Goal: Task Accomplishment & Management: Manage account settings

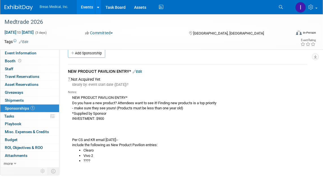
click at [88, 7] on link "Events" at bounding box center [87, 7] width 21 height 14
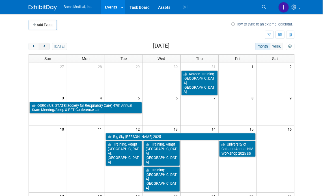
click at [46, 47] on button "next" at bounding box center [44, 46] width 10 height 7
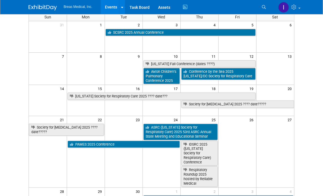
scroll to position [28, 0]
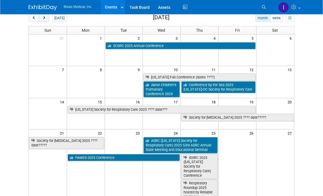
click at [43, 19] on span "next" at bounding box center [44, 18] width 4 height 4
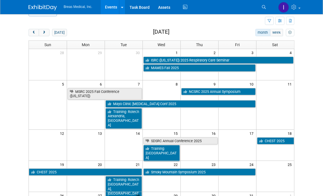
scroll to position [0, 0]
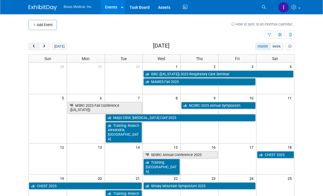
click at [34, 45] on span "prev" at bounding box center [34, 47] width 4 height 4
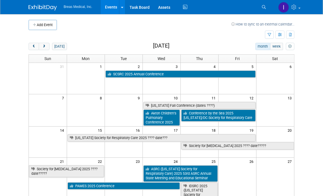
scroll to position [28, 0]
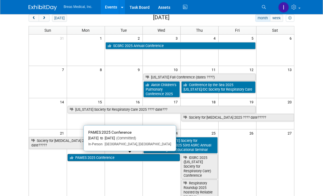
click at [128, 158] on link "PAMES 2025 Conference" at bounding box center [124, 157] width 112 height 7
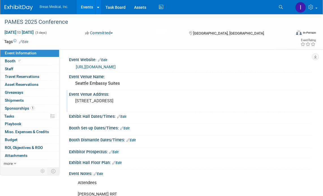
click at [222, 108] on div "Event Venue Address: 255 S King St Seattle, WA 98104" at bounding box center [188, 101] width 245 height 22
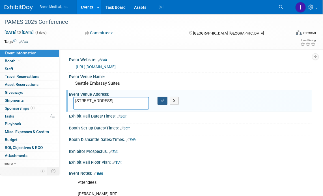
click at [163, 100] on icon "button" at bounding box center [163, 101] width 4 height 4
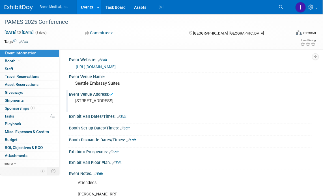
scroll to position [28, 0]
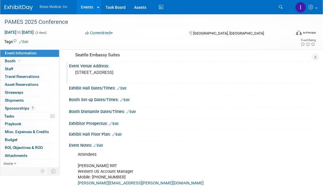
click at [129, 99] on link "Edit" at bounding box center [124, 100] width 9 height 4
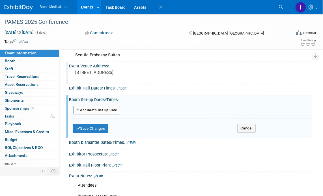
click at [102, 108] on button "Add Another Booth Set-up Date" at bounding box center [96, 110] width 47 height 8
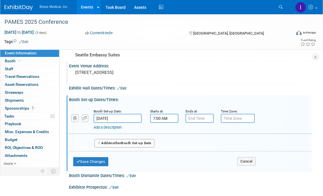
click at [169, 117] on input "7:00 AM" at bounding box center [164, 118] width 28 height 9
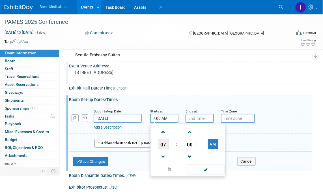
click at [164, 142] on span "07" at bounding box center [163, 144] width 11 height 10
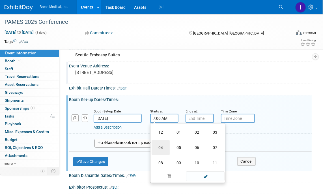
click at [162, 147] on td "04" at bounding box center [161, 147] width 18 height 15
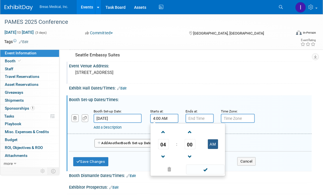
click at [213, 142] on button "AM" at bounding box center [213, 144] width 10 height 10
type input "4:00 PM"
type input "7:00 PM"
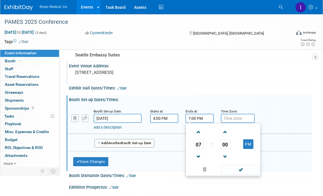
click at [200, 115] on input "7:00 PM" at bounding box center [200, 118] width 28 height 9
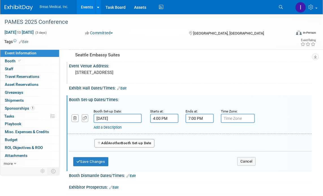
click at [275, 120] on div "Add a Description Description:" at bounding box center [189, 119] width 253 height 22
click at [102, 162] on button "Save Changes" at bounding box center [90, 161] width 35 height 9
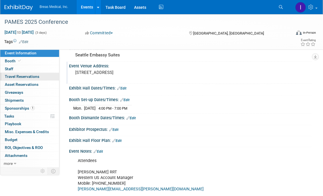
click at [33, 76] on span "Travel Reservations 0" at bounding box center [22, 76] width 35 height 5
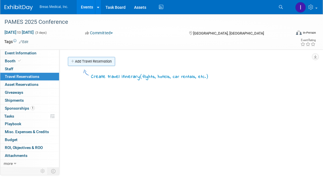
click at [93, 62] on link "Add Travel Reservation" at bounding box center [91, 61] width 47 height 9
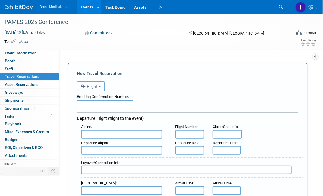
click at [93, 86] on span "Flight" at bounding box center [89, 86] width 17 height 5
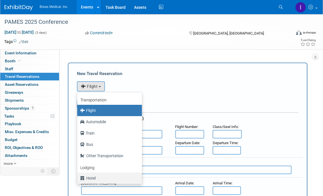
click at [91, 177] on label "Hotel" at bounding box center [108, 177] width 56 height 9
click at [78, 177] on input "Hotel" at bounding box center [76, 177] width 4 height 4
select select "6"
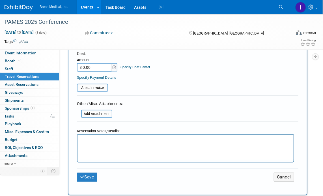
scroll to position [226, 0]
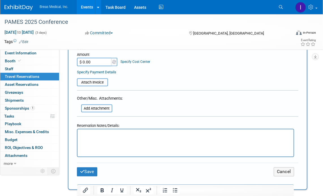
click at [105, 137] on html at bounding box center [185, 133] width 216 height 8
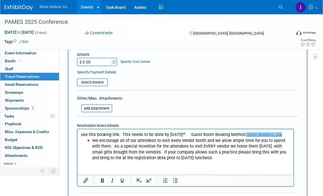
click at [285, 134] on p "use this booking link. This needs to be done by Sept 1 st . Guest Room Booking …" at bounding box center [186, 135] width 210 height 6
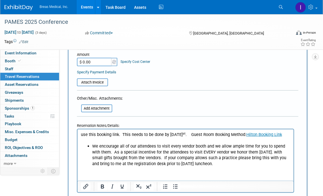
scroll to position [255, 0]
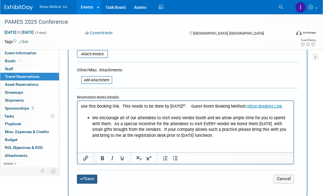
click at [89, 177] on button "Save" at bounding box center [87, 179] width 20 height 9
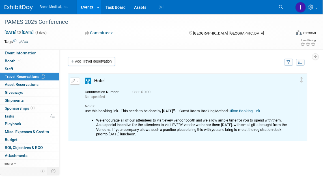
scroll to position [0, 0]
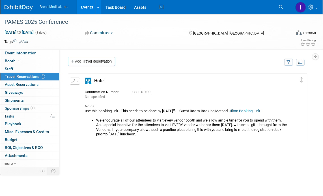
click at [224, 152] on div "Delete Reservation Not specified Cost: $ 0.00 Notes:" at bounding box center [188, 157] width 240 height 170
click at [20, 51] on span "Event Information" at bounding box center [21, 53] width 32 height 5
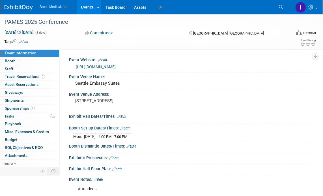
click at [116, 65] on link "https://pames.org/meetinginfo.php?id=1&ts=1750090708" at bounding box center [96, 66] width 40 height 5
click at [10, 60] on span "Booth" at bounding box center [13, 61] width 17 height 5
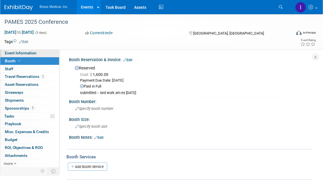
click at [29, 54] on span "Event Information" at bounding box center [21, 53] width 32 height 5
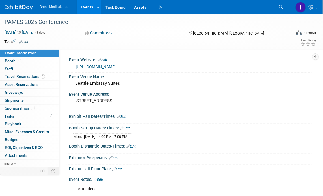
click at [126, 115] on link "Edit" at bounding box center [121, 117] width 9 height 4
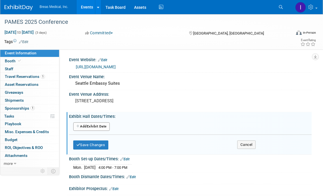
click at [87, 126] on button "Add Another Exhibit Date" at bounding box center [91, 126] width 36 height 8
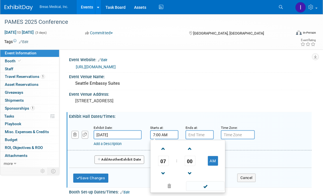
click at [166, 133] on input "7:00 AM" at bounding box center [164, 134] width 28 height 9
click at [210, 158] on button "AM" at bounding box center [213, 161] width 10 height 10
type input "7:00 PM"
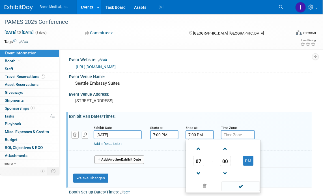
click at [205, 134] on input "7:00 PM" at bounding box center [200, 134] width 28 height 9
click at [198, 162] on span "07" at bounding box center [198, 161] width 11 height 10
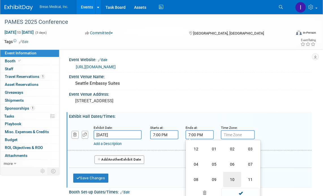
click at [235, 180] on td "10" at bounding box center [232, 179] width 18 height 15
type input "10:00 PM"
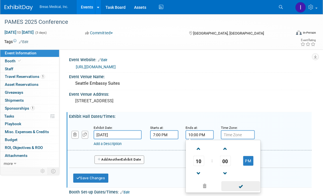
click at [246, 188] on span at bounding box center [241, 186] width 38 height 10
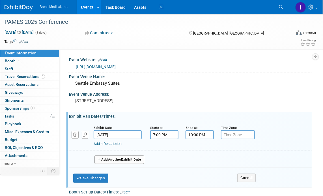
click at [113, 144] on link "Add a Description" at bounding box center [108, 143] width 28 height 4
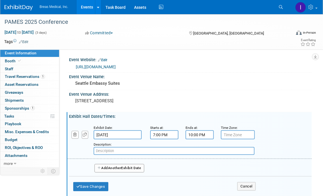
paste input "*New* Vendor Welcome Social Beverages and Food Served (All Attendee Event)"
type input "*New* Vendor Welcome Social Beverages and Food Served (All Attendee Event)"
click at [115, 166] on span "Another" at bounding box center [114, 168] width 13 height 4
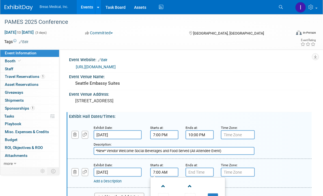
click at [161, 172] on input "7:00 AM" at bounding box center [164, 171] width 28 height 9
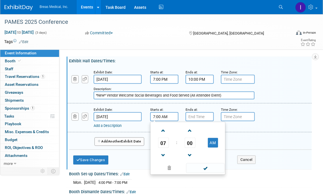
scroll to position [57, 0]
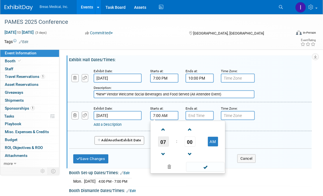
click at [162, 139] on span "07" at bounding box center [163, 141] width 11 height 10
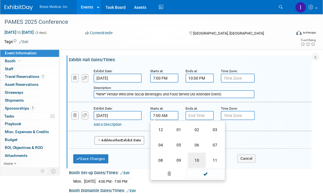
click at [198, 160] on td "10" at bounding box center [197, 159] width 18 height 15
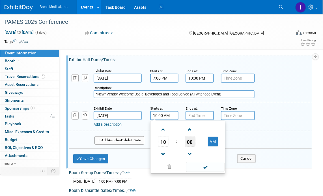
click at [193, 142] on span "00" at bounding box center [190, 141] width 11 height 10
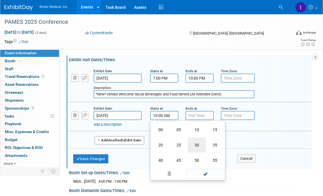
click at [197, 144] on td "30" at bounding box center [197, 144] width 18 height 15
type input "10:30 AM"
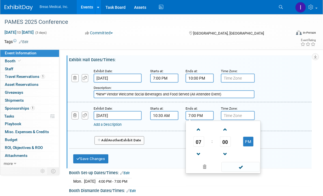
click at [197, 114] on input "7:00 PM" at bounding box center [200, 115] width 28 height 9
click at [198, 140] on span "07" at bounding box center [198, 141] width 11 height 10
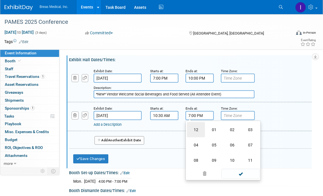
click at [192, 131] on td "12" at bounding box center [196, 129] width 18 height 15
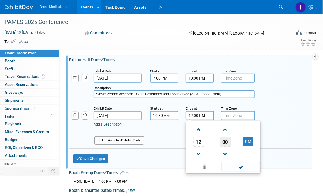
click at [227, 140] on span "00" at bounding box center [225, 141] width 11 height 10
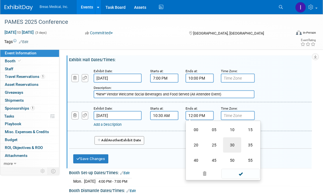
click at [231, 142] on td "30" at bounding box center [232, 144] width 18 height 15
type input "12:30 PM"
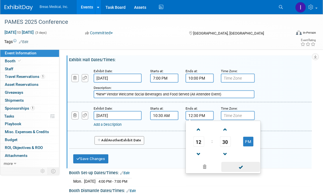
click at [243, 167] on span at bounding box center [241, 167] width 38 height 10
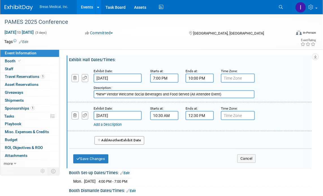
click at [111, 123] on link "Add a Description" at bounding box center [108, 124] width 28 height 4
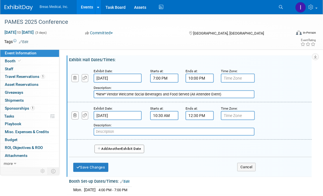
paste input "Vendor Showcase (All Attendee Event) 11:30-12:30 PM Vendor Luncheon (All At"
click at [177, 131] on input "Vendor Showcase (All Attendee Event) 11:30-12:30 PM Vendor Luncheon (All At" at bounding box center [174, 132] width 161 height 8
drag, startPoint x: 184, startPoint y: 130, endPoint x: 158, endPoint y: 130, distance: 25.7
click at [158, 130] on input "Vendor Showcase (All Attendee Event) 11:30-12:30 PM Vendor Luncheon (All At" at bounding box center [174, 132] width 161 height 8
click at [204, 131] on input "Vendor Showcase (All Attendee Event) // Vendor Luncheon (All At" at bounding box center [174, 132] width 161 height 8
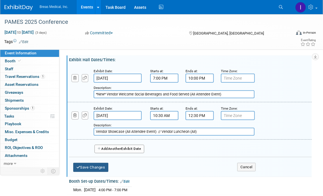
type input "Vendor Showcase (All Attendee Event) // Vendor Luncheon (All)"
click at [92, 165] on button "Save Changes" at bounding box center [90, 167] width 35 height 9
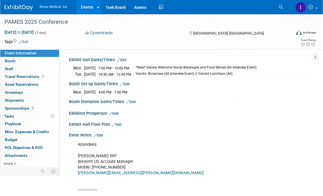
click at [219, 132] on div "Event Notes: Edit" at bounding box center [190, 134] width 243 height 7
click at [87, 8] on link "Events" at bounding box center [87, 7] width 21 height 14
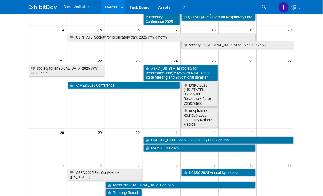
scroll to position [113, 0]
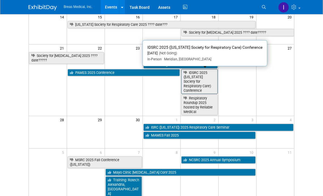
click at [204, 82] on link "IDSRC 2025 ([US_STATE] Society for Respiratory Care) Conference" at bounding box center [199, 81] width 36 height 25
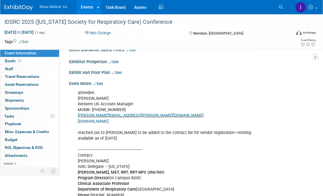
scroll to position [94, 0]
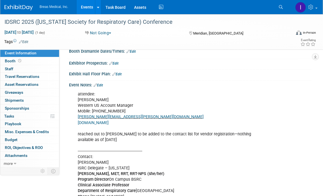
click at [87, 8] on link "Events" at bounding box center [87, 7] width 21 height 14
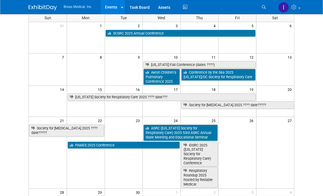
scroll to position [57, 0]
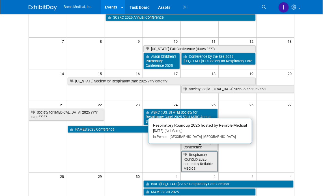
click at [197, 157] on link "Respiratory Roundup 2025 hosted by Reliable Medical" at bounding box center [199, 161] width 36 height 21
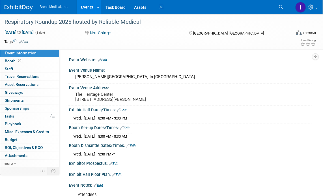
click at [87, 8] on link "Events" at bounding box center [87, 7] width 21 height 14
